Goal: Task Accomplishment & Management: Book appointment/travel/reservation

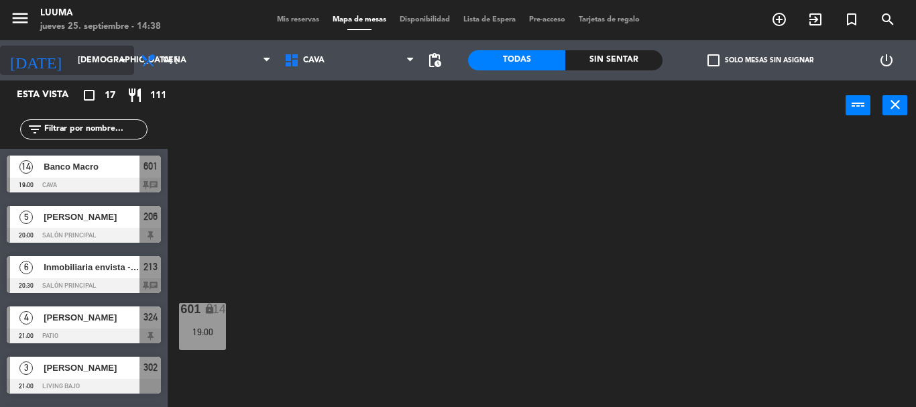
click at [86, 63] on input "[DEMOGRAPHIC_DATA] [DATE]" at bounding box center [127, 60] width 113 height 23
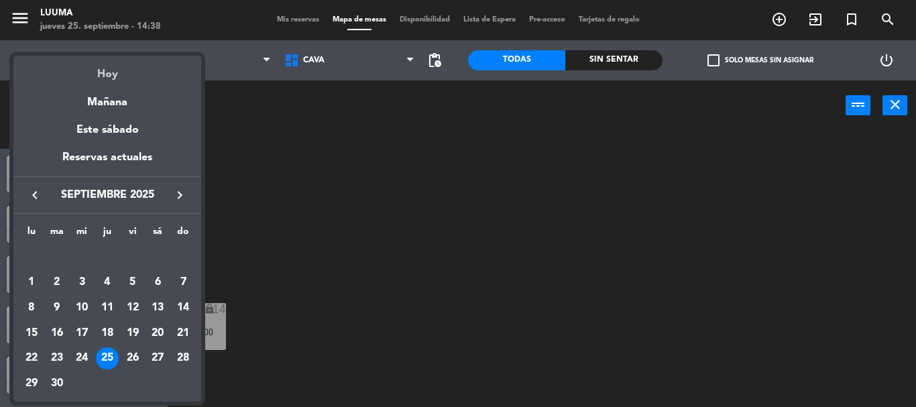
click at [109, 78] on div "Hoy" at bounding box center [107, 69] width 188 height 27
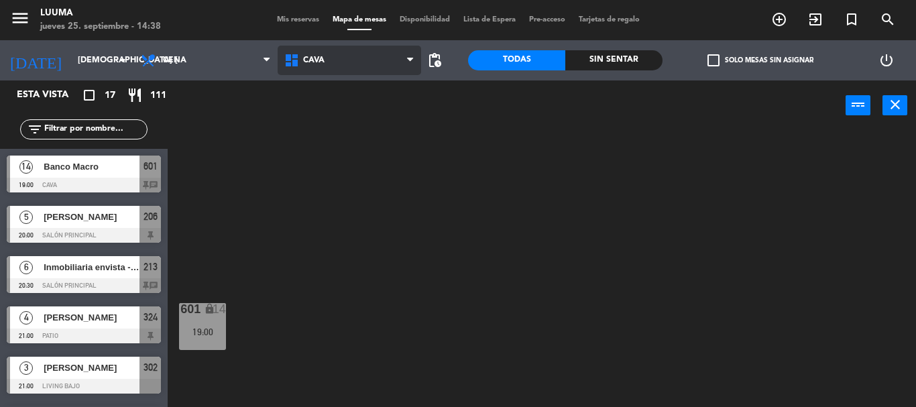
click at [381, 64] on span "Cava" at bounding box center [349, 60] width 143 height 29
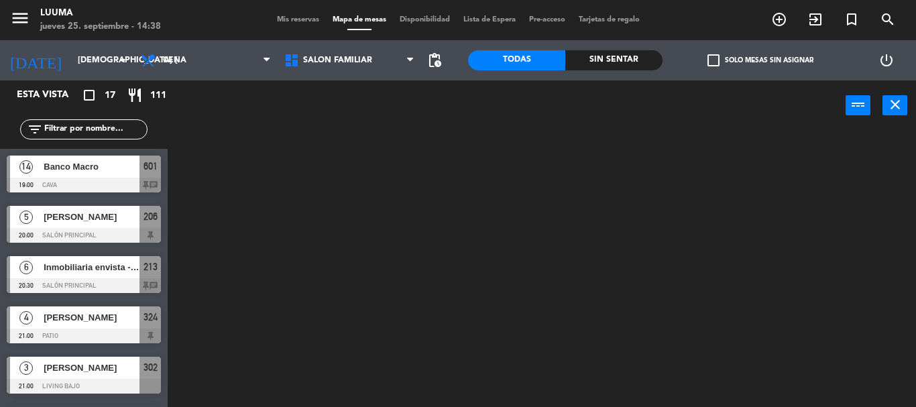
drag, startPoint x: 375, startPoint y: 263, endPoint x: 354, endPoint y: 130, distance: 134.3
click at [372, 251] on ng-component "menu Luuma jueves 25. septiembre - 14:38 Mis reservas Mapa de mesas Disponibili…" at bounding box center [458, 203] width 916 height 407
click at [353, 67] on span "Salón Familiar" at bounding box center [349, 60] width 143 height 29
drag, startPoint x: 348, startPoint y: 236, endPoint x: 351, endPoint y: 222, distance: 14.3
click at [348, 235] on ng-component "menu Luuma jueves 25. septiembre - 14:38 Mis reservas Mapa de mesas Disponibili…" at bounding box center [458, 203] width 916 height 407
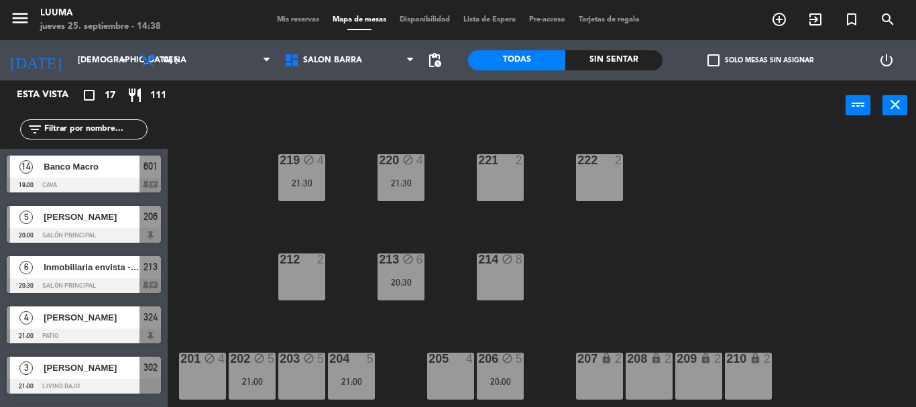
drag, startPoint x: 536, startPoint y: 182, endPoint x: 503, endPoint y: 191, distance: 34.2
click at [503, 191] on div "220 block 4 21:30 221 2 219 block 4 21:30 222 2 213 block 6 20:30 214 block 8 2…" at bounding box center [546, 269] width 739 height 276
click at [501, 190] on div "221 2" at bounding box center [500, 177] width 47 height 47
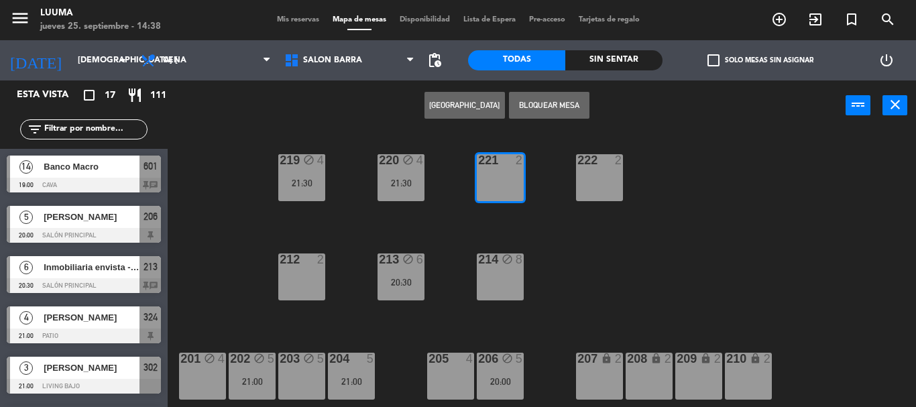
click at [461, 101] on button "[GEOGRAPHIC_DATA]" at bounding box center [464, 105] width 80 height 27
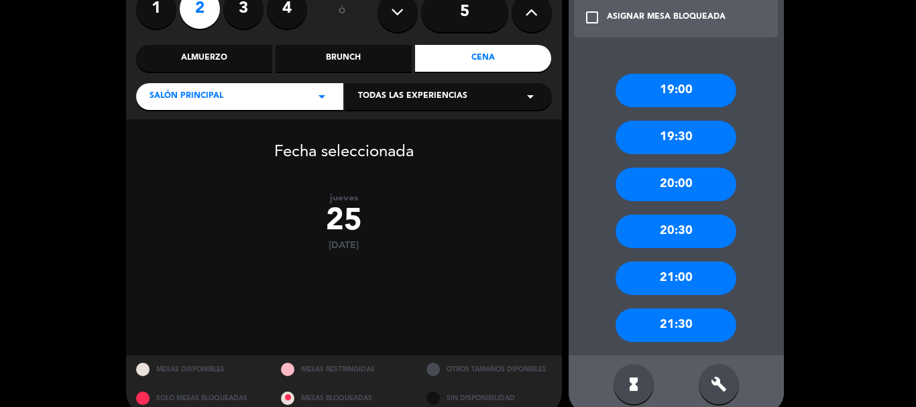
scroll to position [145, 0]
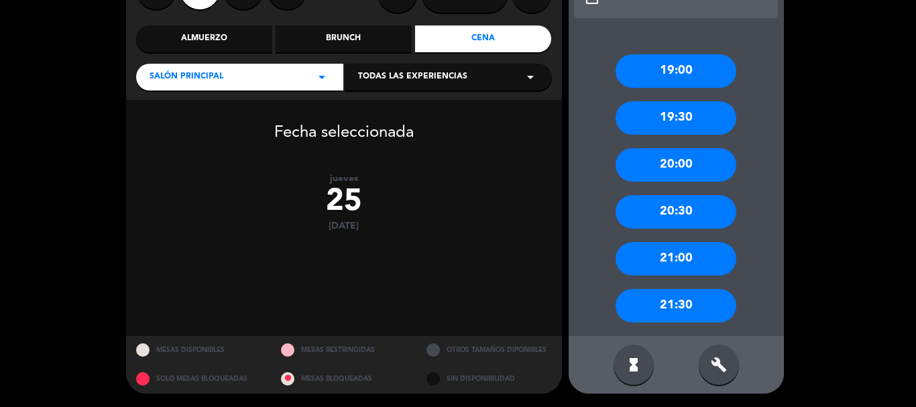
click at [688, 219] on div "20:30" at bounding box center [675, 212] width 121 height 34
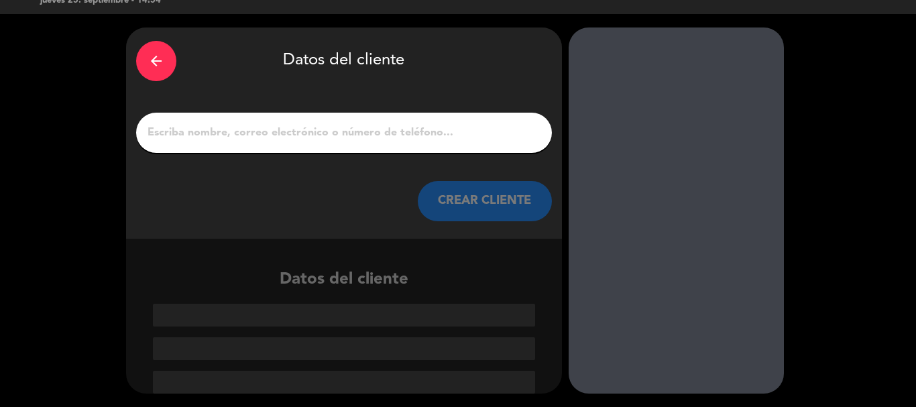
scroll to position [26, 0]
click at [393, 140] on input "1" at bounding box center [343, 132] width 395 height 19
paste input "[PERSON_NAME]"
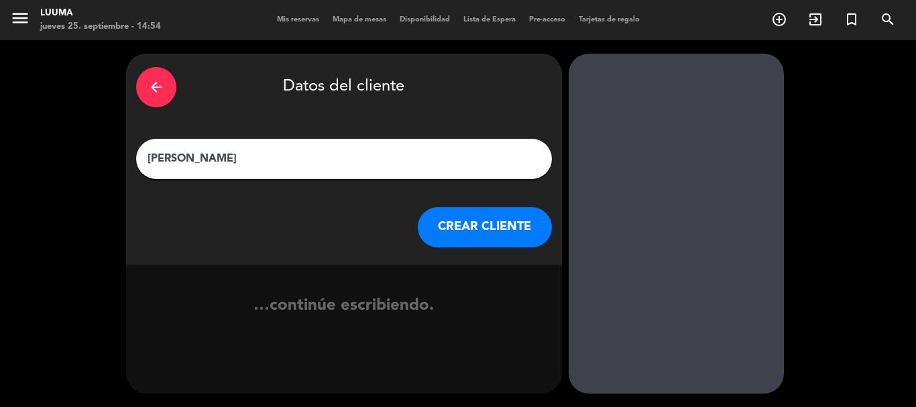
scroll to position [0, 0]
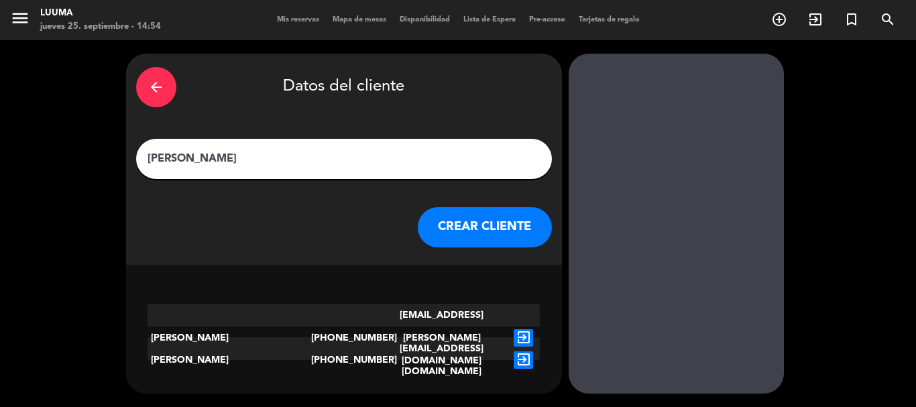
type input "[PERSON_NAME]"
drag, startPoint x: 479, startPoint y: 227, endPoint x: 483, endPoint y: 233, distance: 7.3
click at [483, 233] on button "CREAR CLIENTE" at bounding box center [485, 227] width 134 height 40
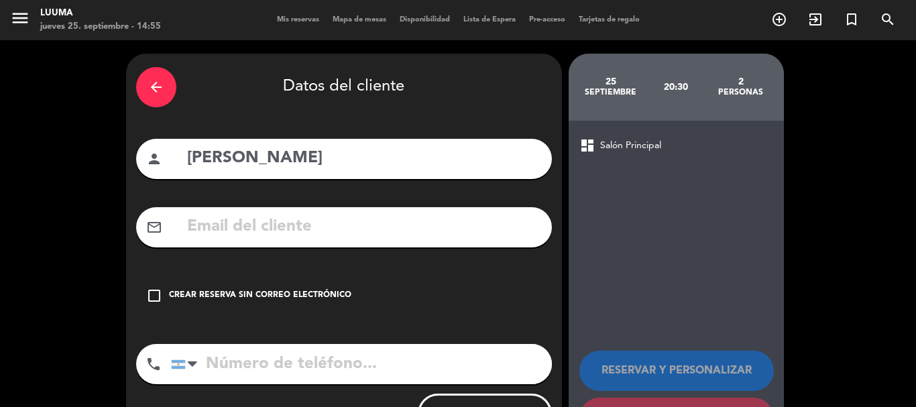
click at [278, 288] on div "check_box_outline_blank Crear reserva sin correo electrónico" at bounding box center [344, 295] width 416 height 40
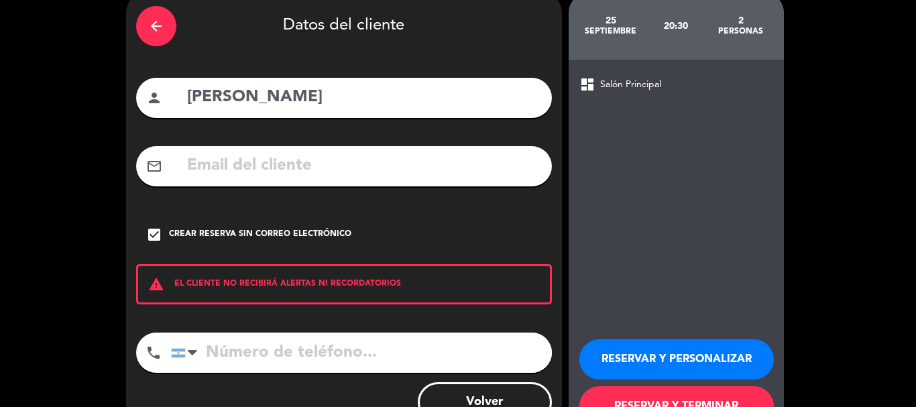
scroll to position [110, 0]
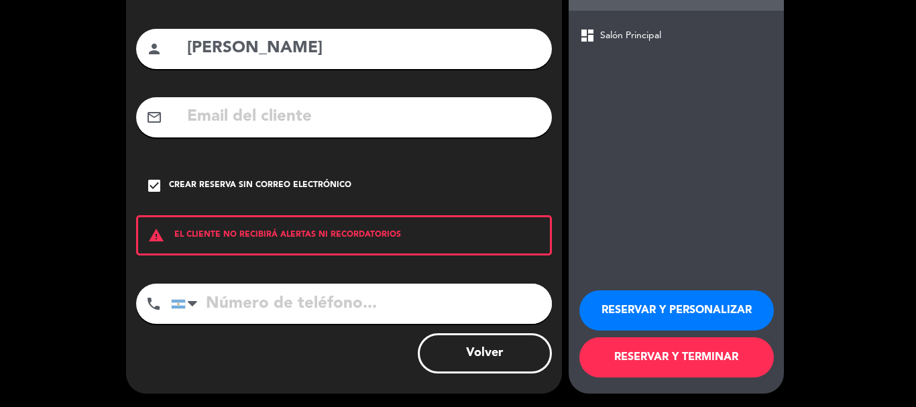
click at [643, 346] on button "RESERVAR Y TERMINAR" at bounding box center [676, 357] width 194 height 40
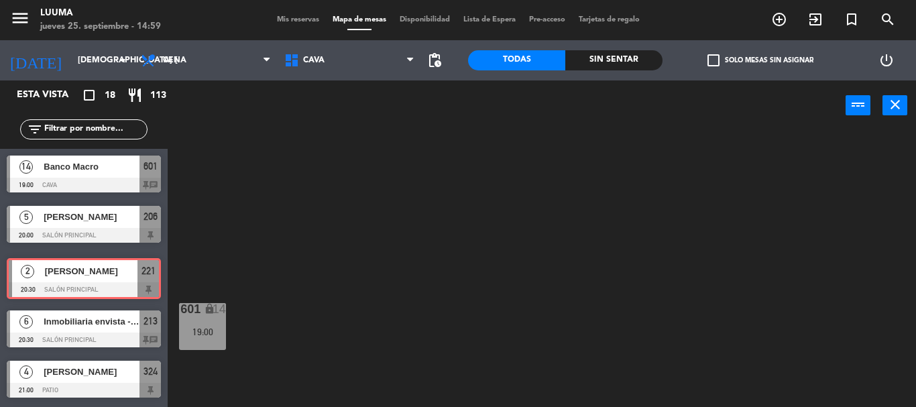
click at [76, 275] on div "2 [PERSON_NAME] 20:30 Salón Principal 221 2 [PERSON_NAME] 20:30 Salón Principal…" at bounding box center [84, 276] width 168 height 54
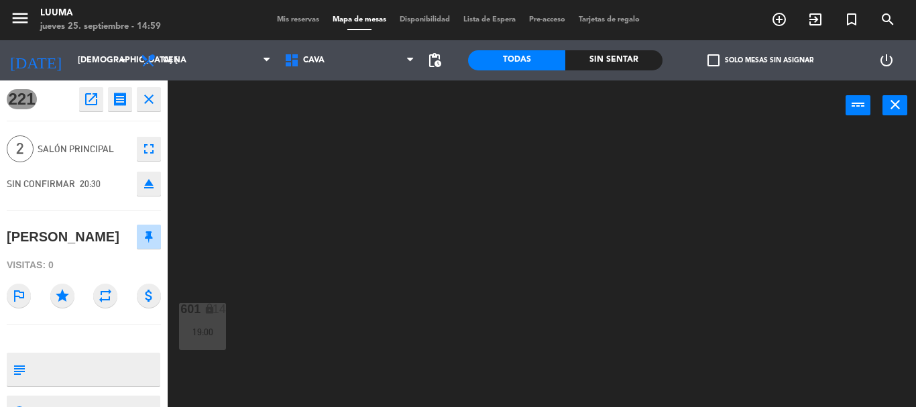
click at [146, 181] on icon "eject" at bounding box center [149, 184] width 16 height 16
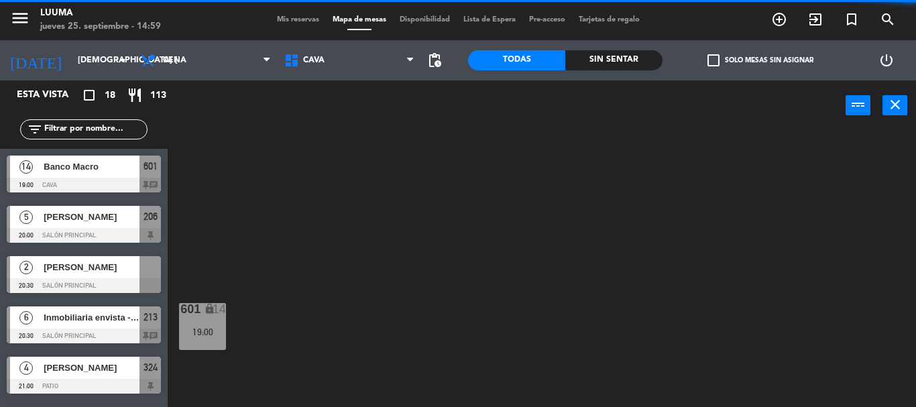
click at [106, 265] on span "[PERSON_NAME]" at bounding box center [92, 267] width 96 height 14
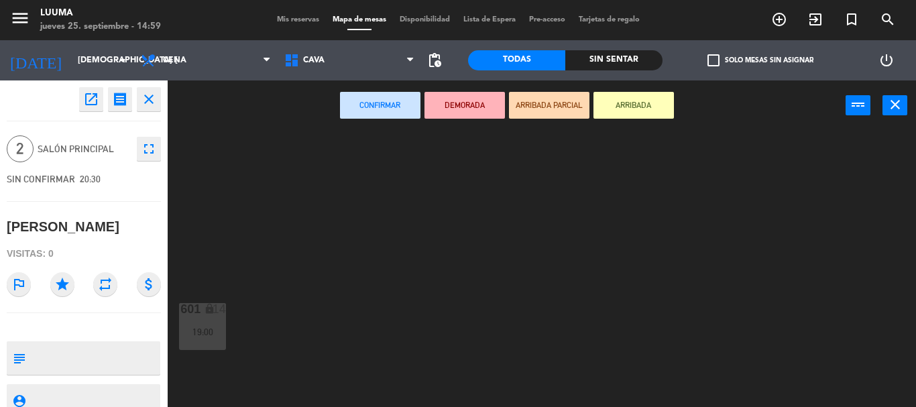
click at [91, 110] on button "open_in_new" at bounding box center [91, 99] width 24 height 24
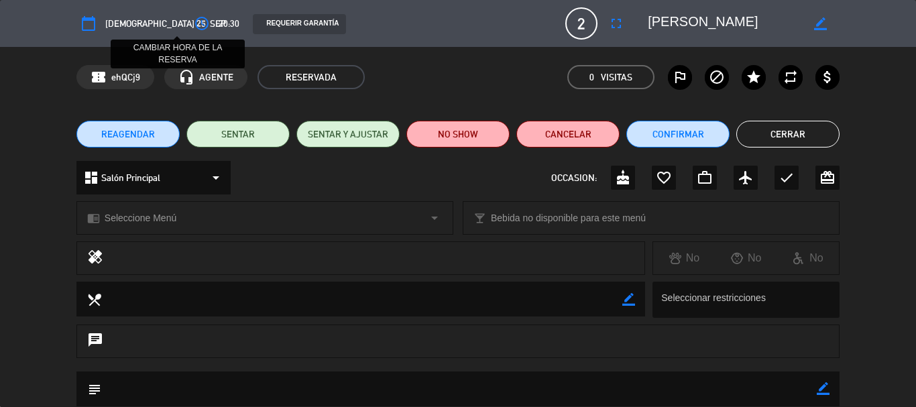
click at [194, 26] on icon "access_time" at bounding box center [202, 23] width 16 height 16
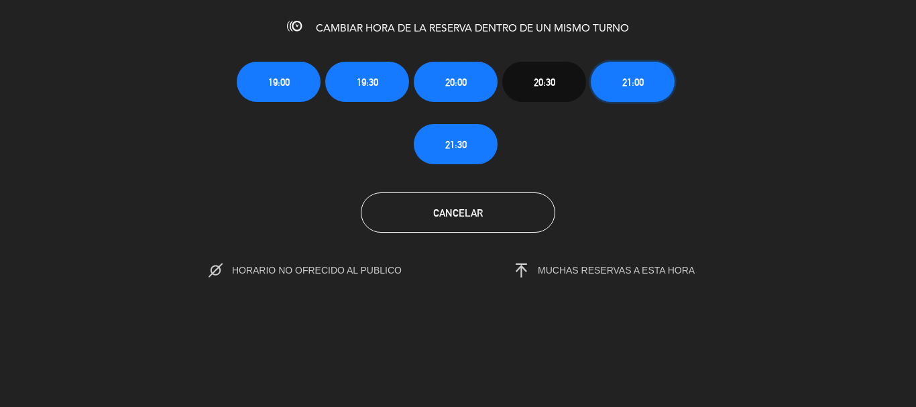
click at [634, 74] on span "21:00" at bounding box center [632, 81] width 21 height 15
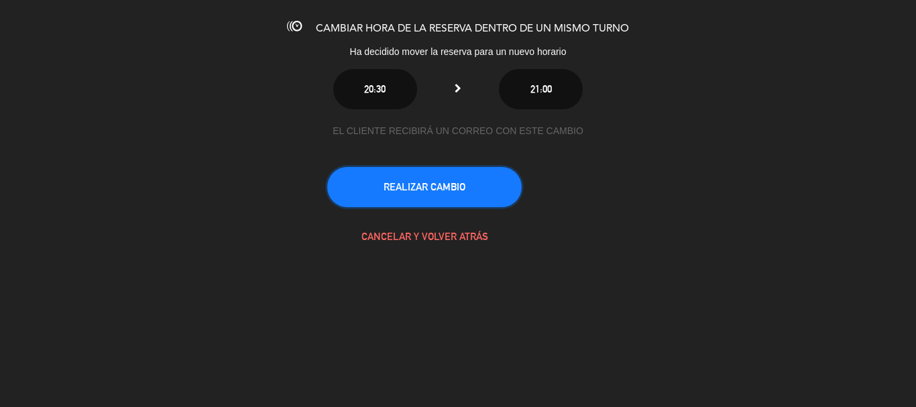
click at [465, 170] on button "REALIZAR CAMBIO" at bounding box center [424, 187] width 194 height 40
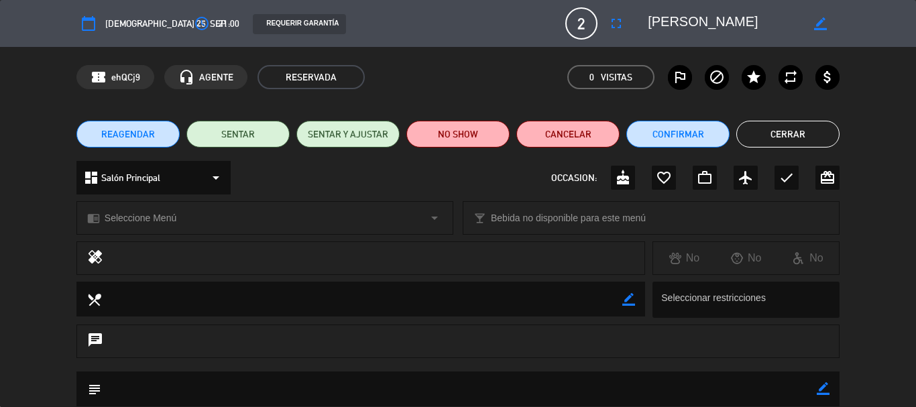
click at [764, 125] on button "Cerrar" at bounding box center [787, 134] width 103 height 27
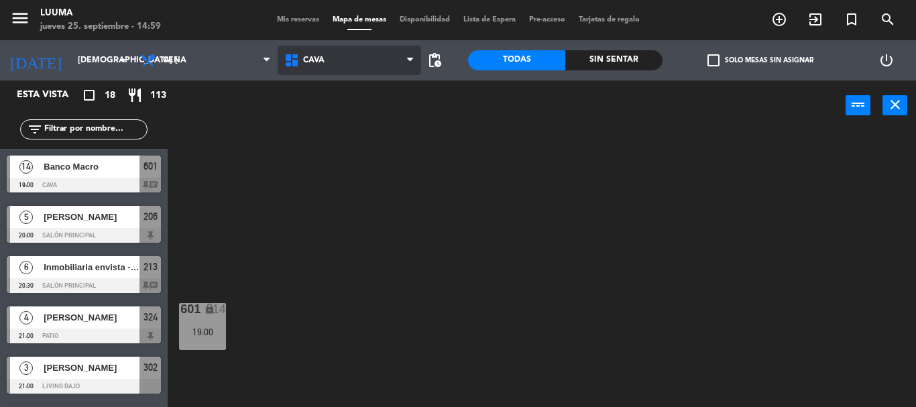
click at [371, 69] on span "Cava" at bounding box center [349, 60] width 143 height 29
click at [347, 237] on ng-component "menu Luuma jueves 25. septiembre - 14:59 Mis reservas Mapa de mesas Disponibili…" at bounding box center [458, 203] width 916 height 407
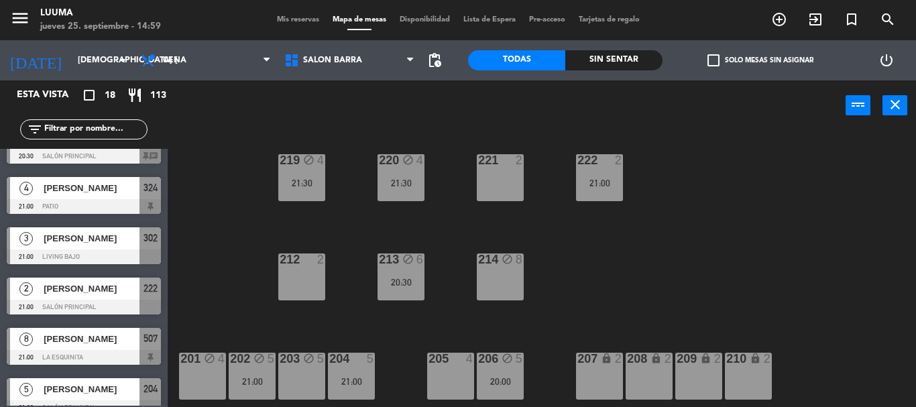
scroll to position [134, 0]
